Goal: Information Seeking & Learning: Learn about a topic

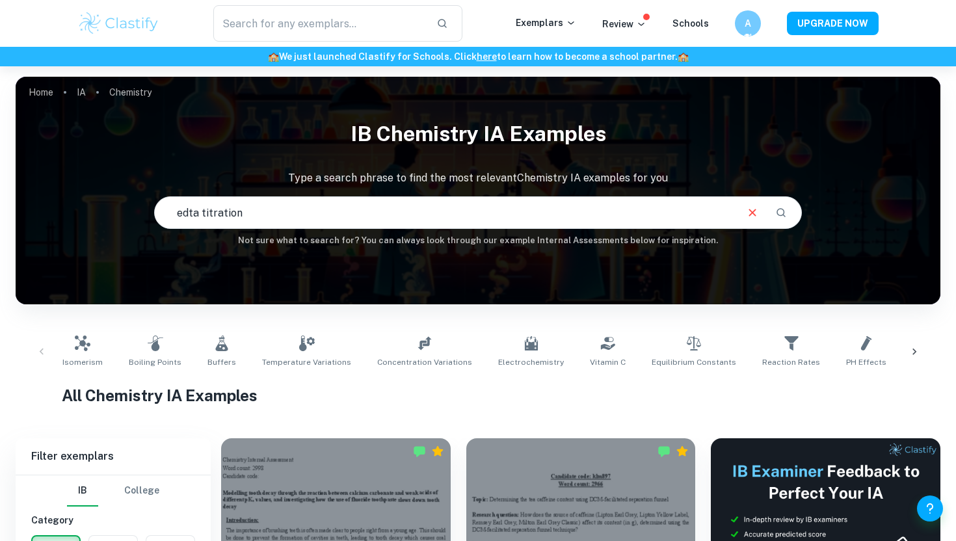
type input "edta titration"
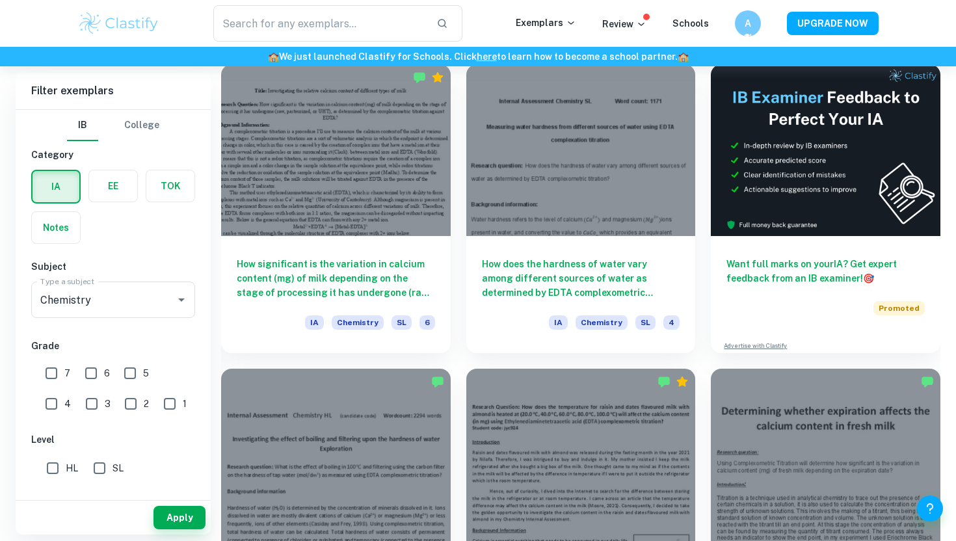
scroll to position [401, 0]
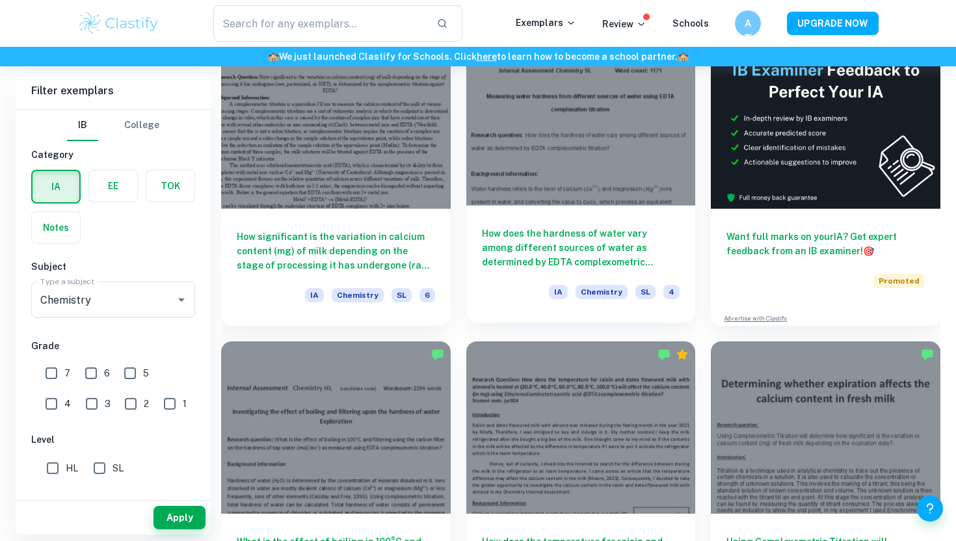
click at [524, 237] on h6 "How does the hardness of water vary among different sources of water as determi…" at bounding box center [581, 247] width 198 height 43
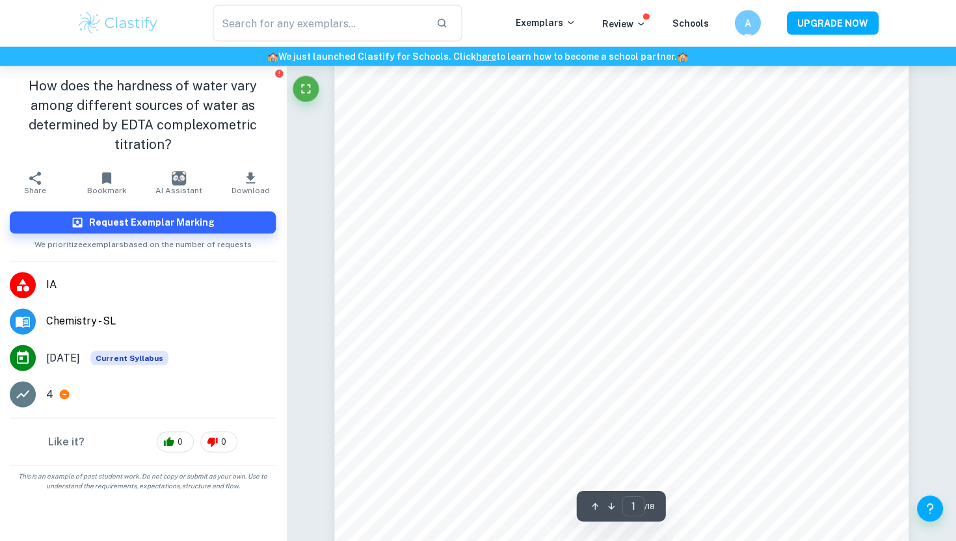
scroll to position [53, 0]
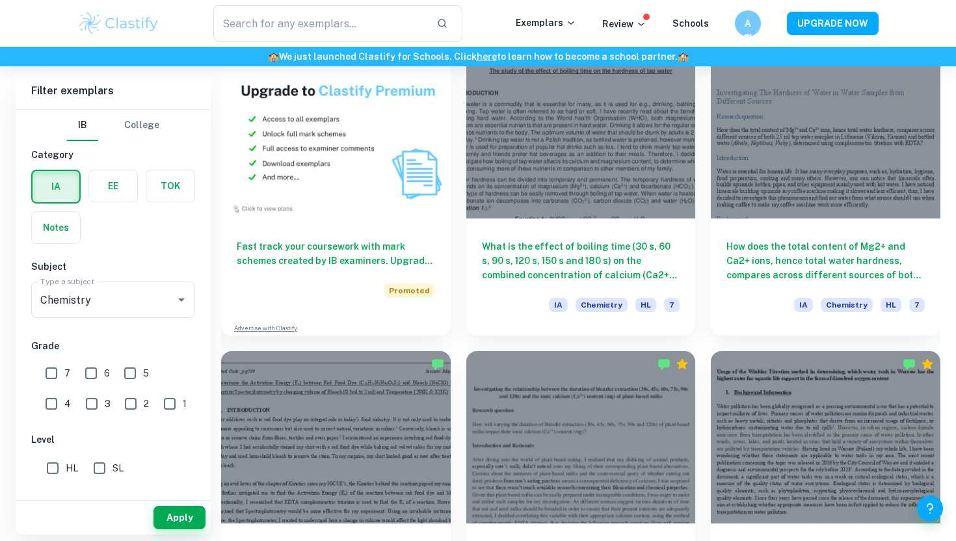
scroll to position [972, 0]
